Goal: Task Accomplishment & Management: Manage account settings

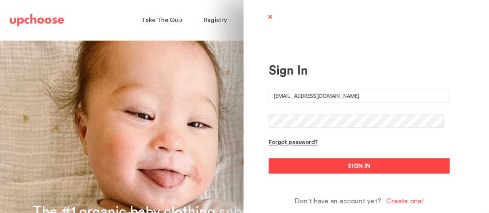
click at [327, 166] on button "SIGN IN" at bounding box center [359, 165] width 181 height 15
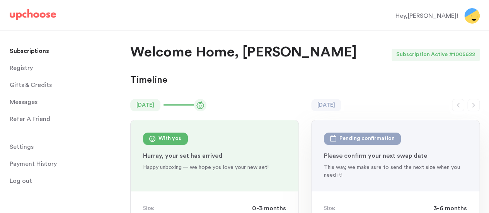
click at [34, 86] on span "Gifts & Credits" at bounding box center [31, 84] width 42 height 15
